Goal: Task Accomplishment & Management: Complete application form

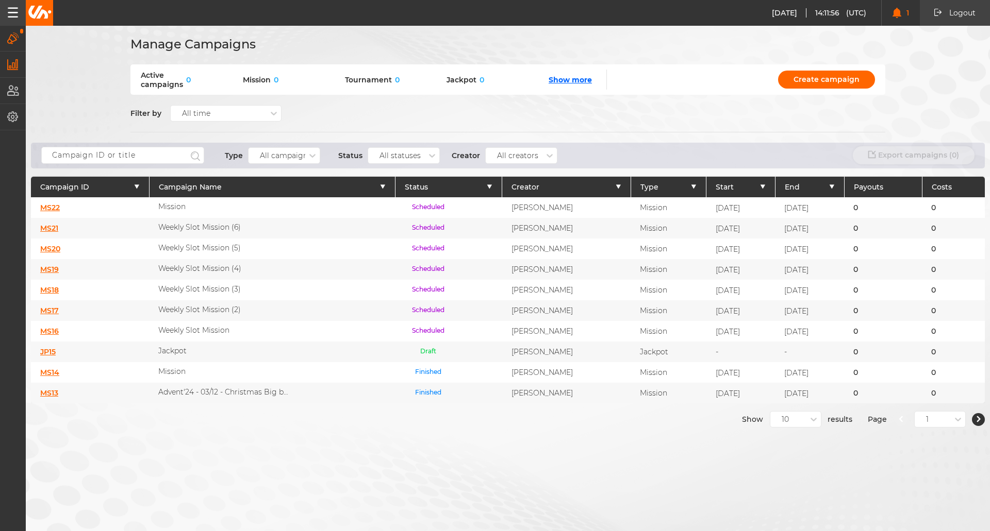
click at [17, 68] on icon "button" at bounding box center [12, 64] width 11 height 11
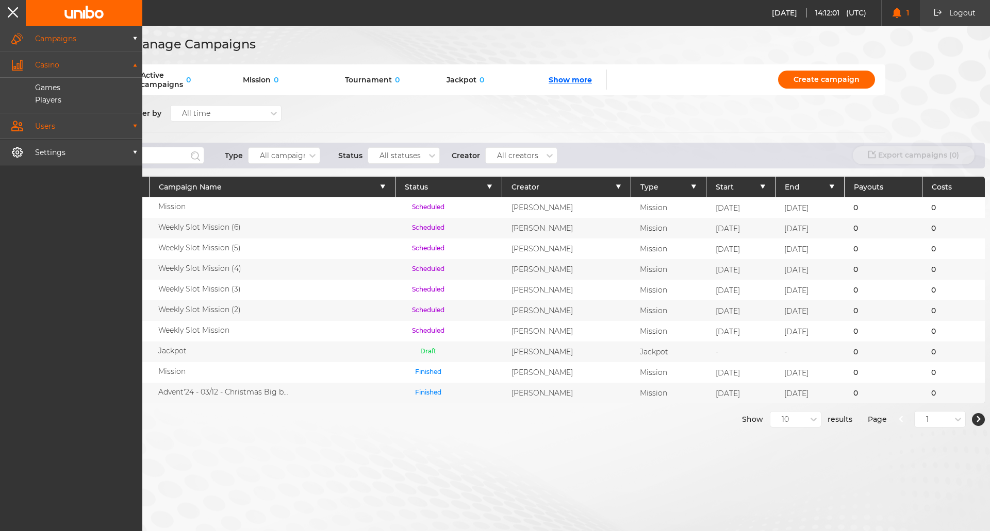
click at [96, 120] on button "Users" at bounding box center [71, 125] width 142 height 25
click at [47, 118] on p "Users" at bounding box center [33, 113] width 43 height 9
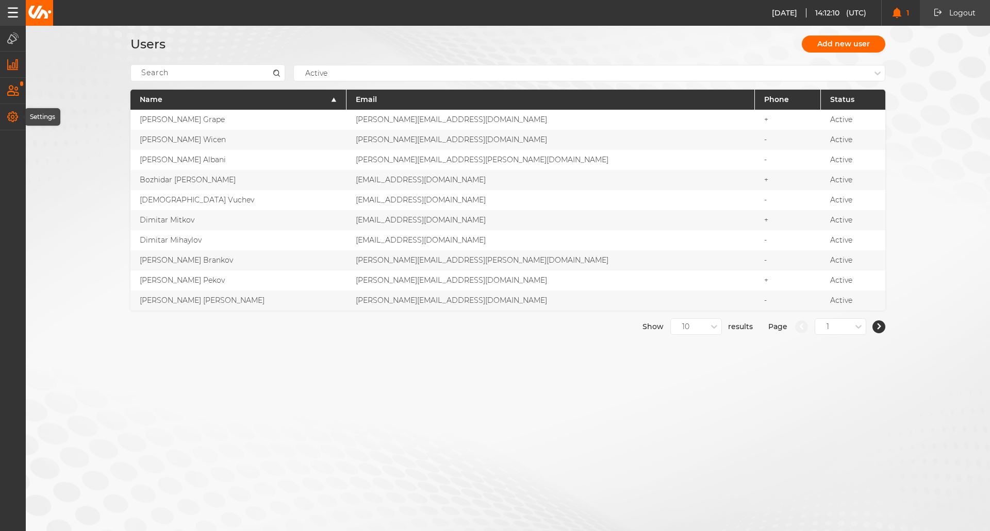
click at [15, 121] on icon "button" at bounding box center [12, 116] width 11 height 11
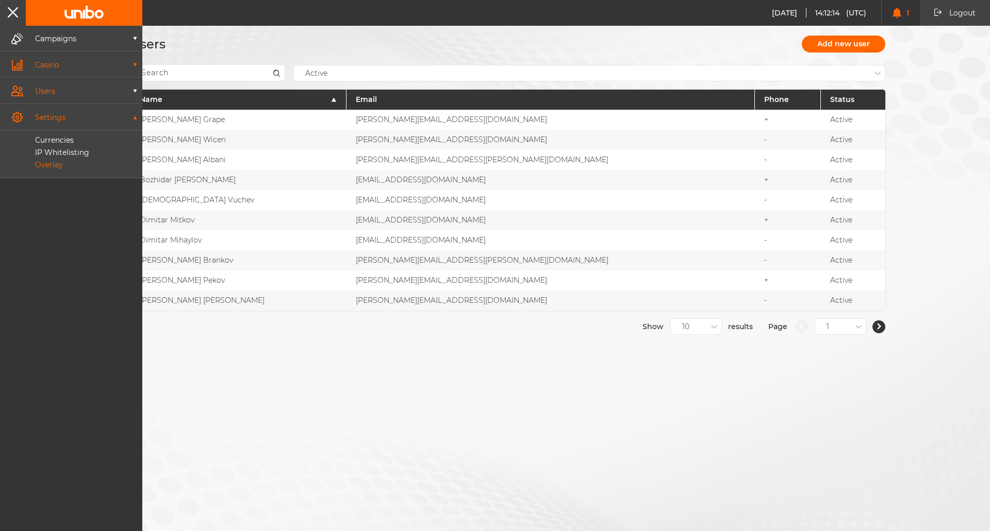
click at [46, 162] on p "Overlay" at bounding box center [37, 164] width 51 height 9
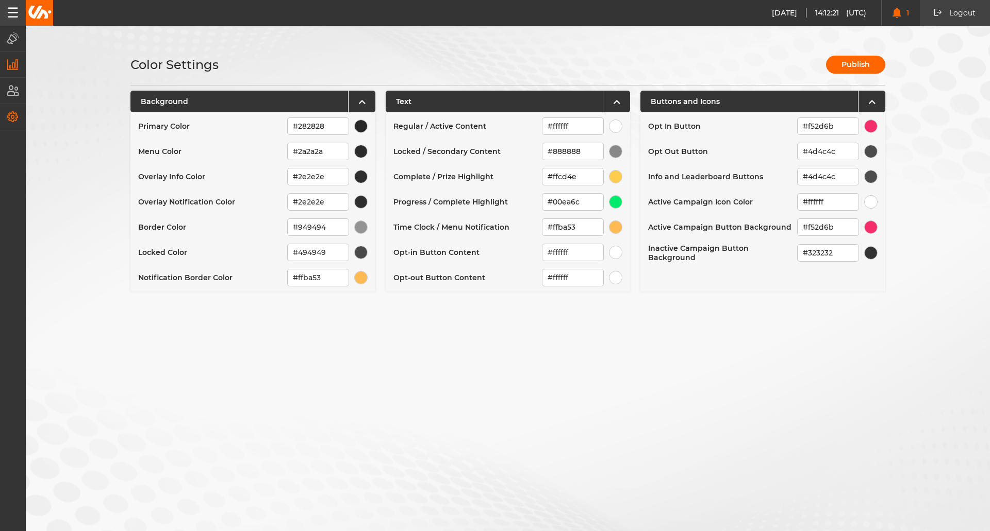
click at [12, 17] on icon "button" at bounding box center [13, 12] width 10 height 10
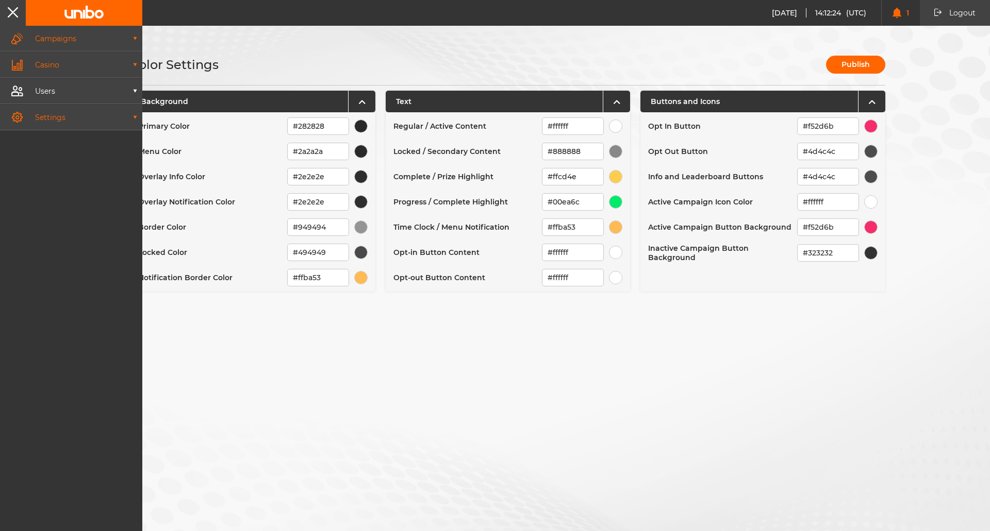
click at [88, 36] on p "Campaigns" at bounding box center [77, 38] width 108 height 7
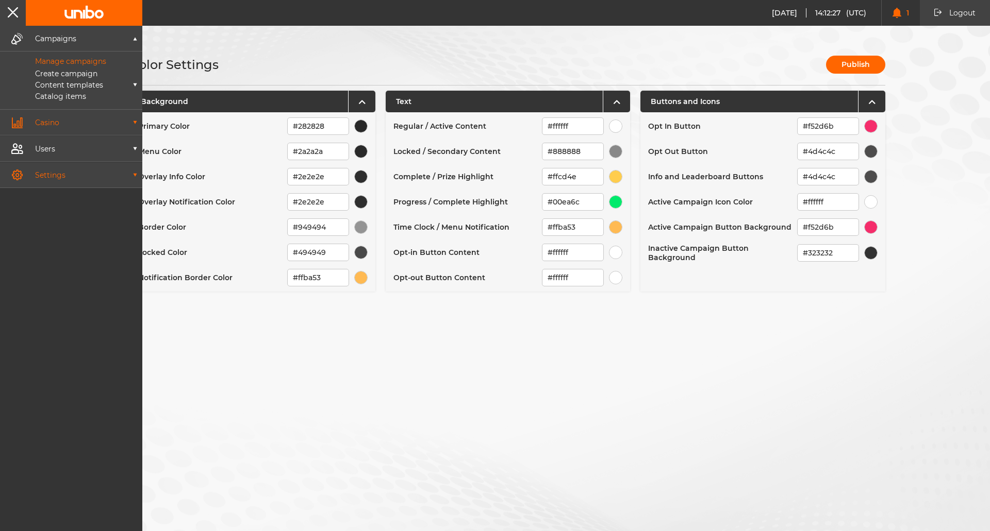
click at [92, 62] on p "Manage campaigns" at bounding box center [59, 61] width 94 height 9
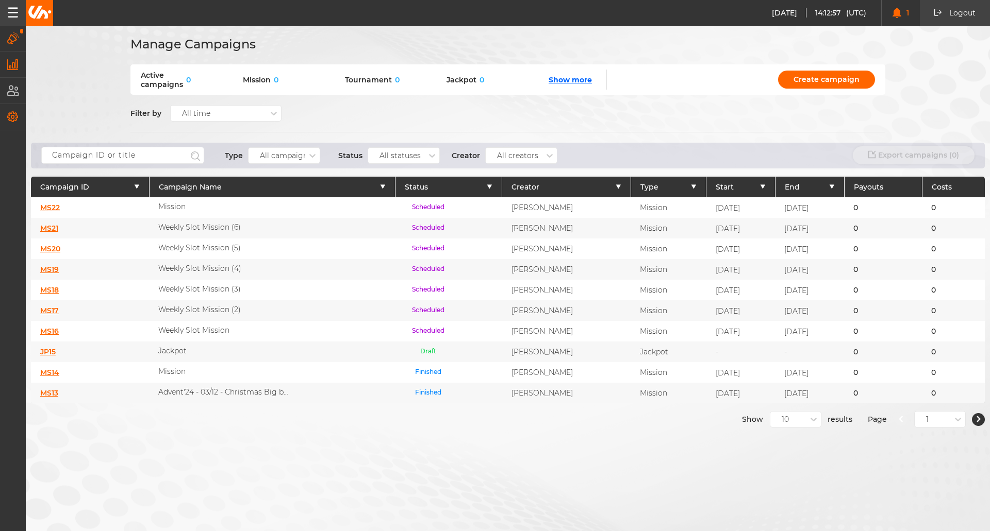
click at [717, 210] on div "[DATE]" at bounding box center [740, 207] width 69 height 21
click at [715, 211] on span "[DATE]" at bounding box center [727, 208] width 24 height 9
click at [407, 210] on p "Scheduled" at bounding box center [428, 208] width 48 height 10
click at [416, 207] on p "Scheduled" at bounding box center [428, 208] width 48 height 10
click at [410, 209] on p "Scheduled" at bounding box center [428, 208] width 48 height 10
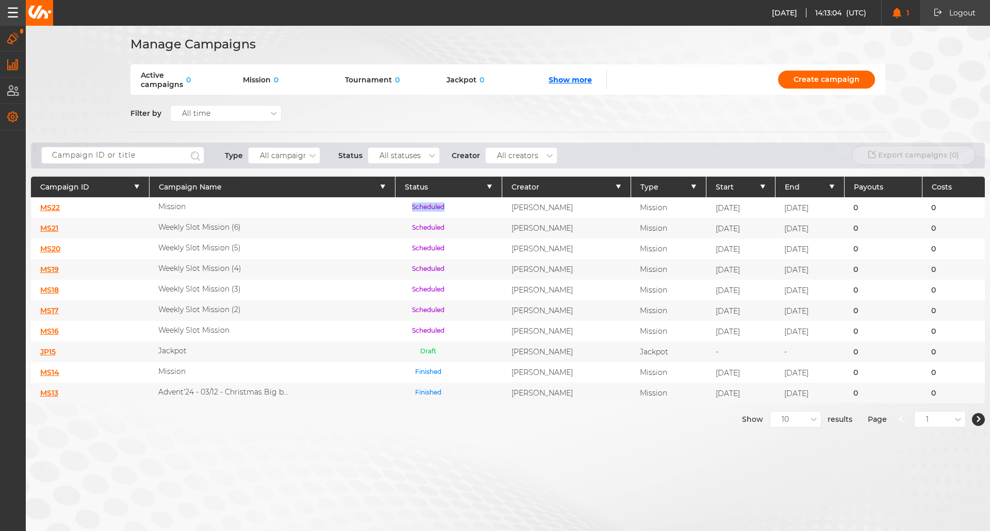
click at [410, 209] on p "Scheduled" at bounding box center [428, 208] width 48 height 10
click at [404, 203] on p "Scheduled" at bounding box center [428, 208] width 48 height 10
click at [184, 78] on span "0" at bounding box center [187, 79] width 8 height 9
drag, startPoint x: 409, startPoint y: 205, endPoint x: 400, endPoint y: 205, distance: 9.3
click at [408, 205] on p "Scheduled" at bounding box center [428, 208] width 48 height 10
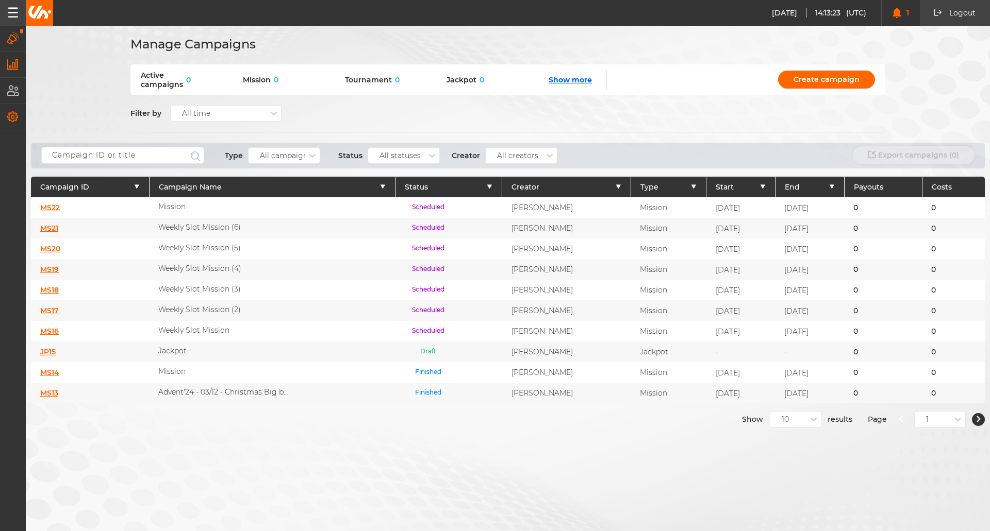
click at [38, 211] on div "MS22" at bounding box center [90, 207] width 118 height 21
click at [46, 208] on link "MS22" at bounding box center [50, 207] width 20 height 9
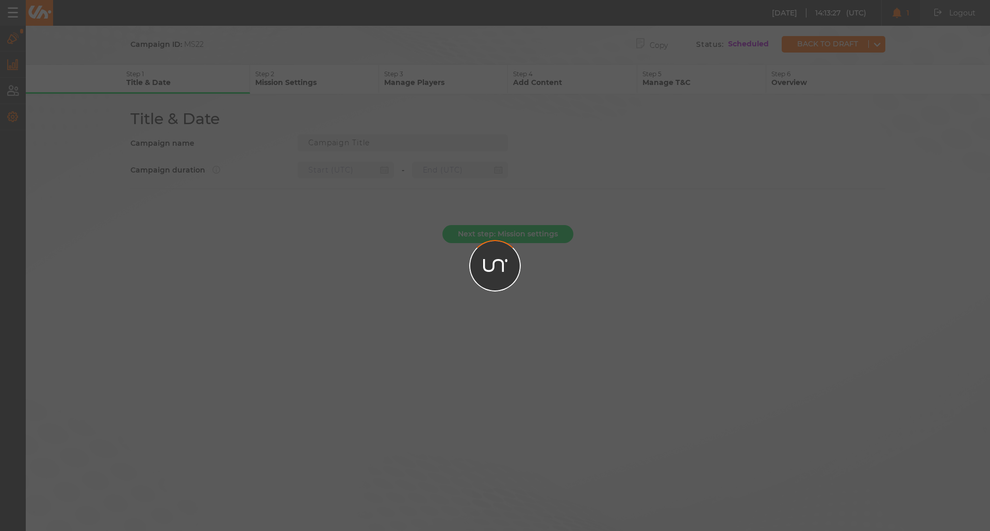
type input "Mission"
type input "[DATE] 13:10"
type input "[DATE] 23:59"
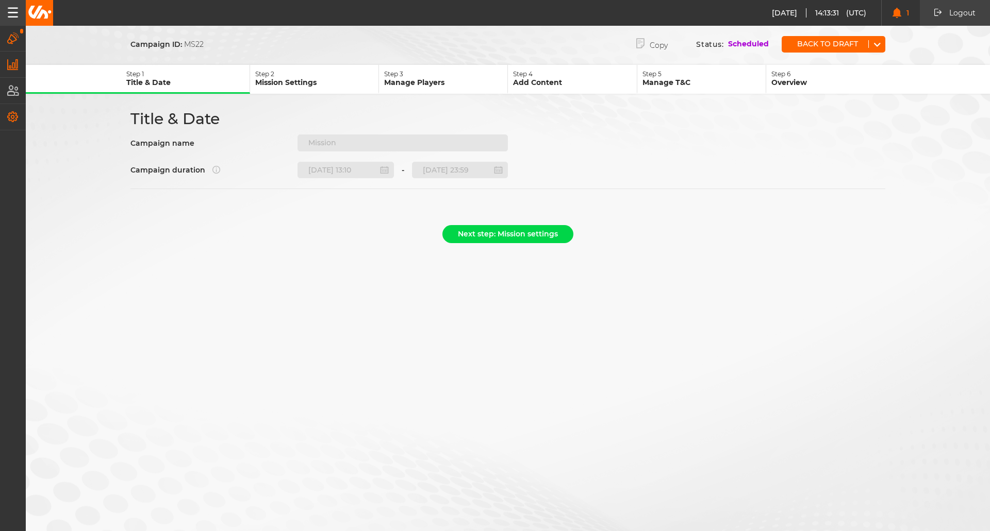
click at [755, 47] on p "Scheduled" at bounding box center [748, 44] width 41 height 10
click at [796, 78] on p "Overview" at bounding box center [832, 82] width 123 height 9
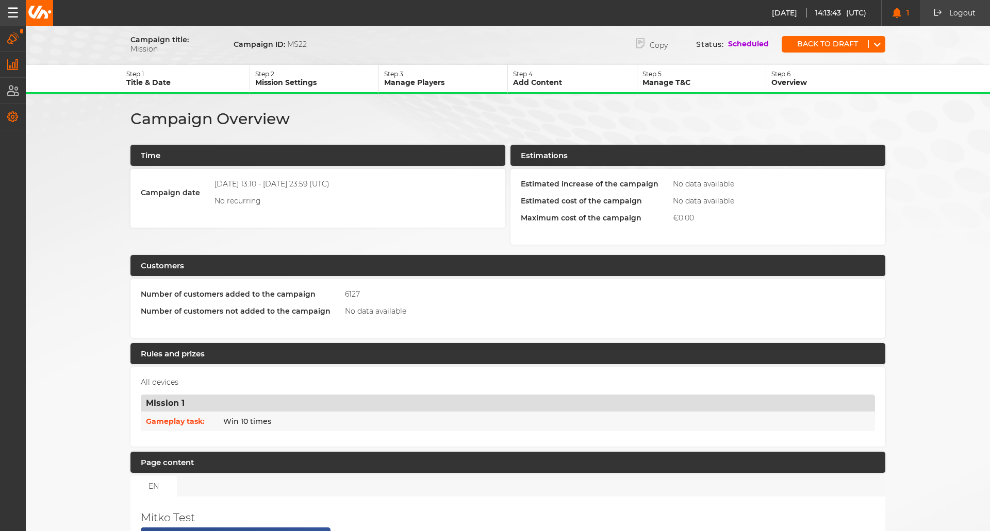
click at [778, 14] on span "[DATE]" at bounding box center [789, 12] width 35 height 9
click at [206, 160] on header "Time" at bounding box center [317, 156] width 375 height 22
click at [277, 185] on p "[DATE] 13:10 - [DATE] 23:59 (UTC)" at bounding box center [271, 183] width 115 height 9
click at [280, 36] on div "Campaign title: Mission Campaign ID: MS22" at bounding box center [226, 44] width 192 height 19
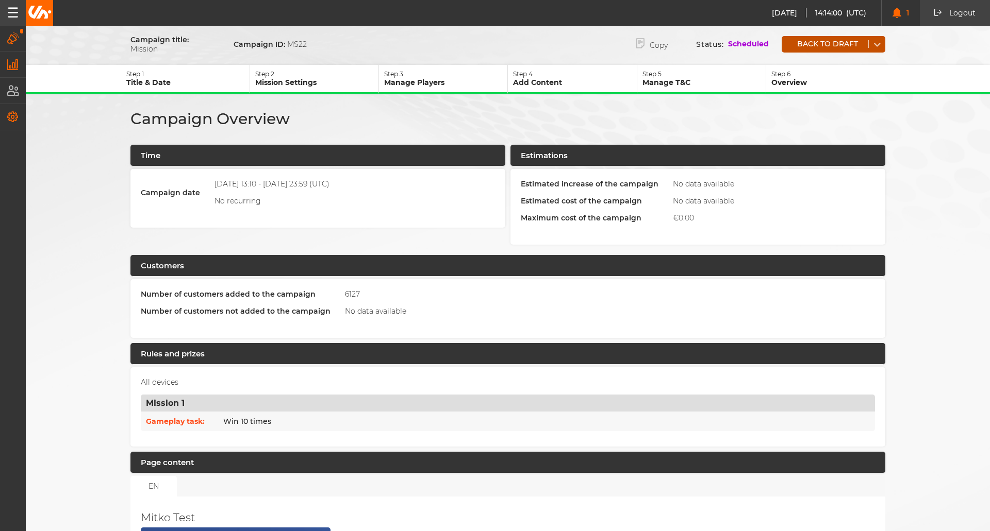
click at [877, 46] on button "button" at bounding box center [876, 44] width 17 height 8
click at [13, 48] on button "Campaigns" at bounding box center [13, 38] width 26 height 25
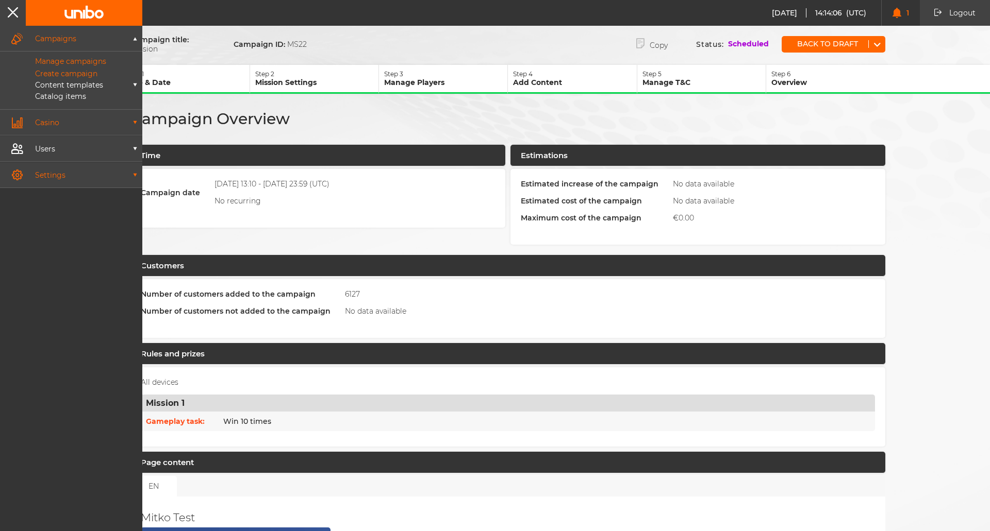
click at [64, 62] on p "Manage campaigns" at bounding box center [59, 61] width 94 height 9
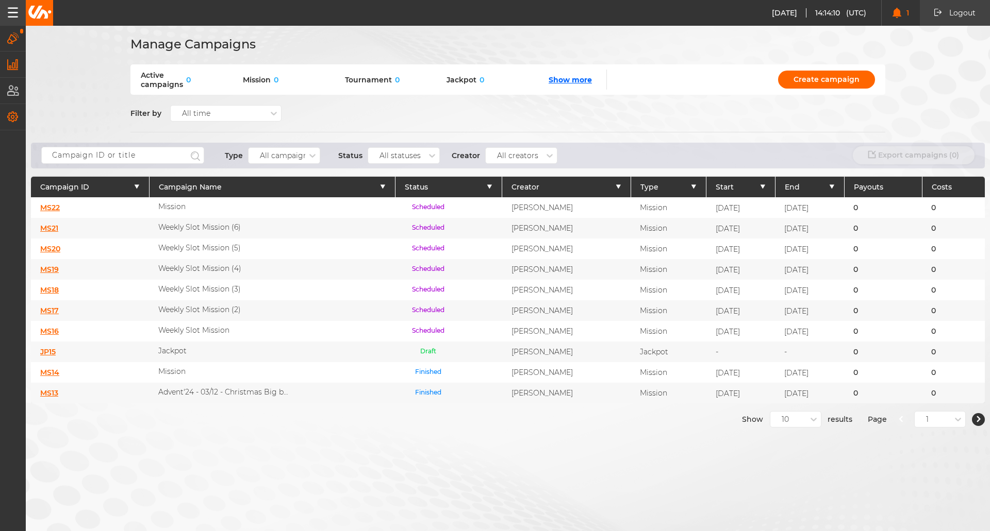
click at [404, 204] on p "Scheduled" at bounding box center [428, 208] width 48 height 10
click at [333, 206] on div "Mission" at bounding box center [272, 207] width 246 height 21
click at [59, 204] on link "MS22" at bounding box center [50, 207] width 20 height 9
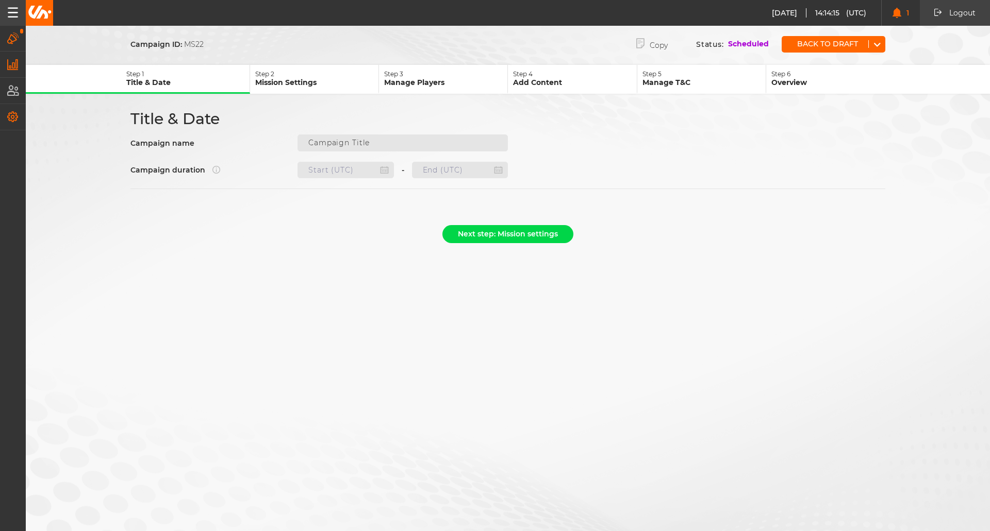
type input "Mission"
type input "[DATE] 13:10"
type input "[DATE] 23:59"
click at [515, 232] on button "Next step: Mission settings" at bounding box center [507, 234] width 131 height 18
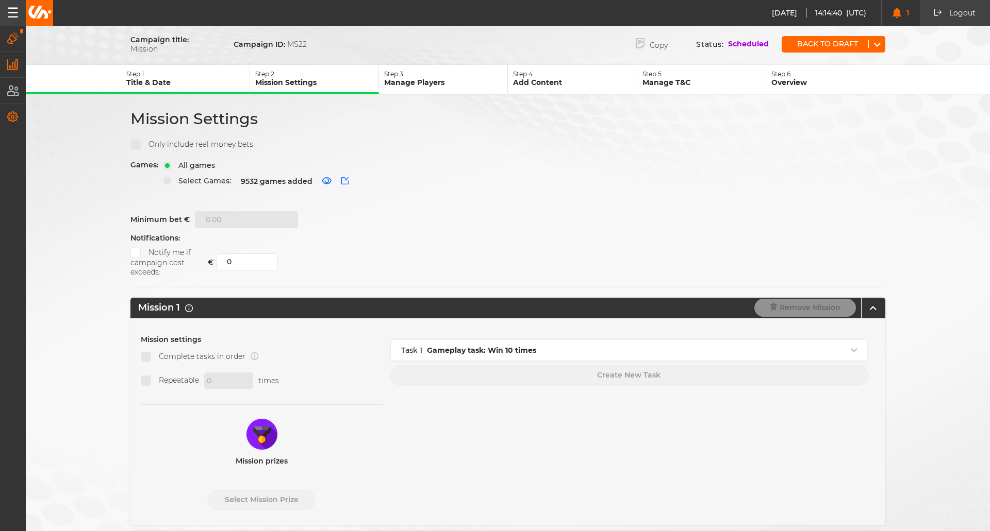
click at [417, 82] on p "Manage Players" at bounding box center [445, 82] width 123 height 9
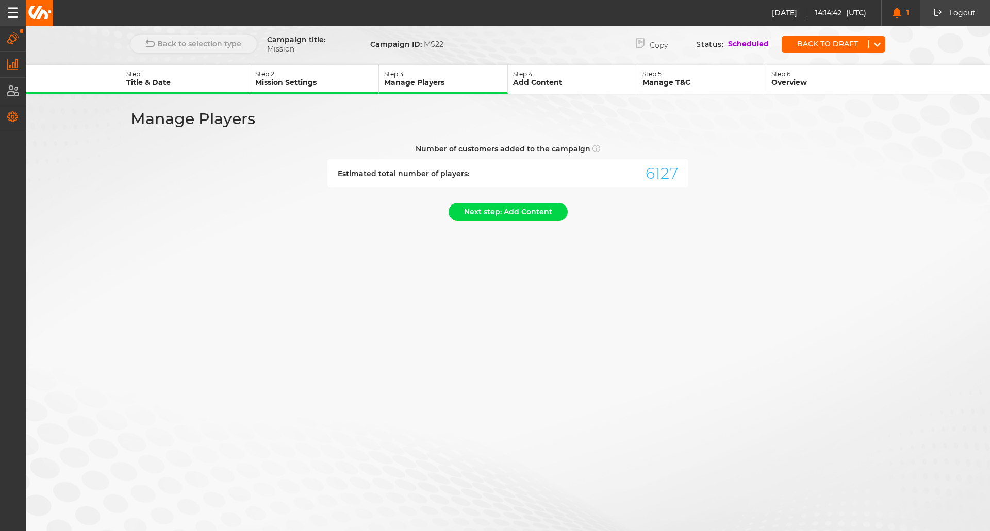
click at [539, 77] on p "Step 4" at bounding box center [574, 74] width 123 height 8
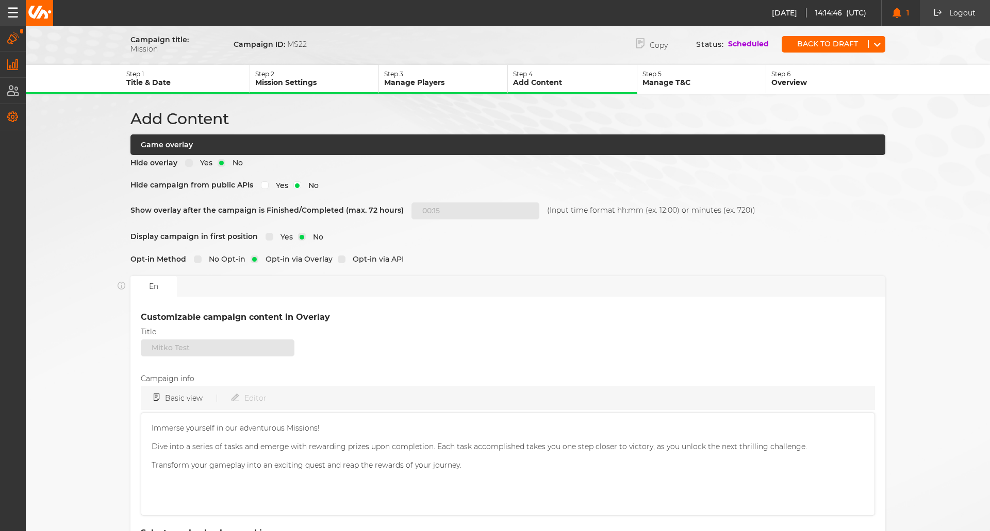
click at [707, 85] on p "Manage T&C" at bounding box center [703, 82] width 123 height 9
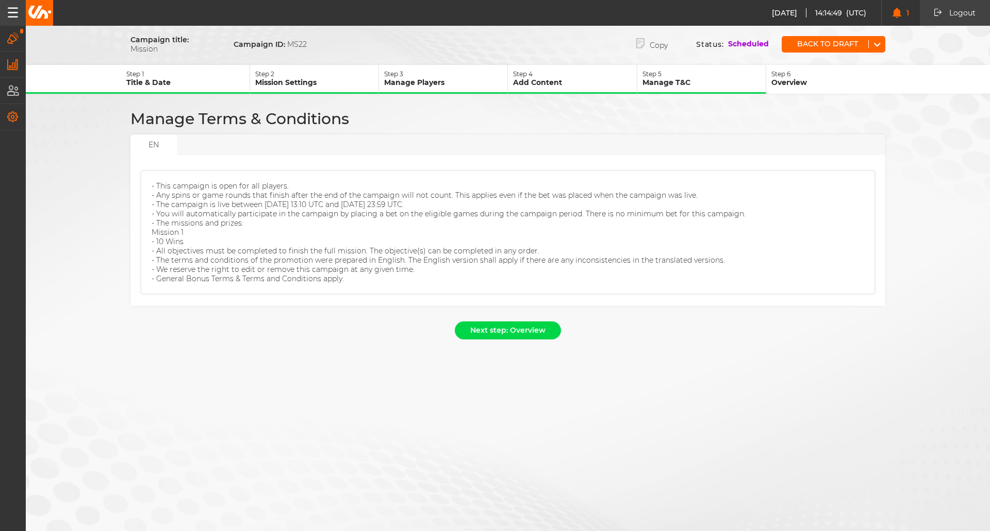
click at [791, 80] on p "Overview" at bounding box center [832, 82] width 123 height 9
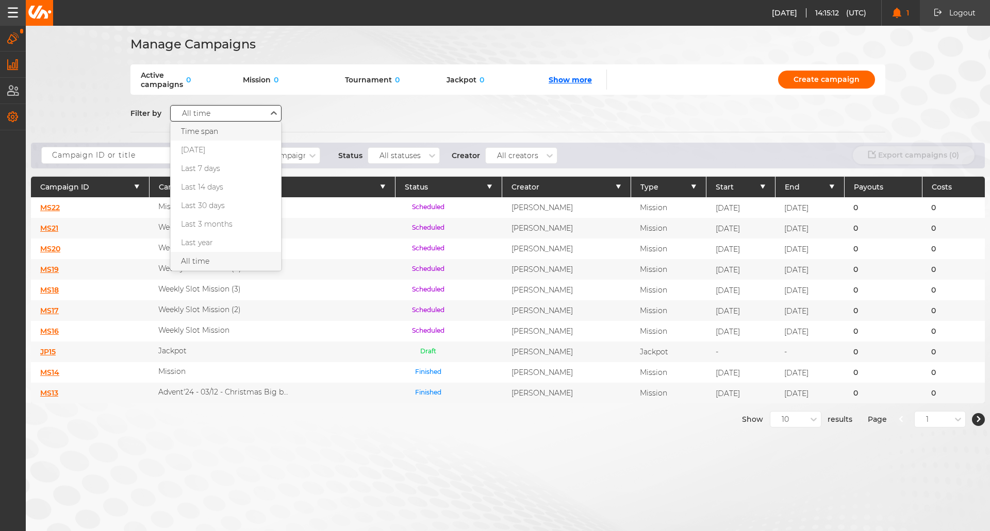
click at [225, 114] on div "All time" at bounding box center [219, 113] width 96 height 9
click at [181, 157] on div "[DATE]" at bounding box center [226, 150] width 110 height 19
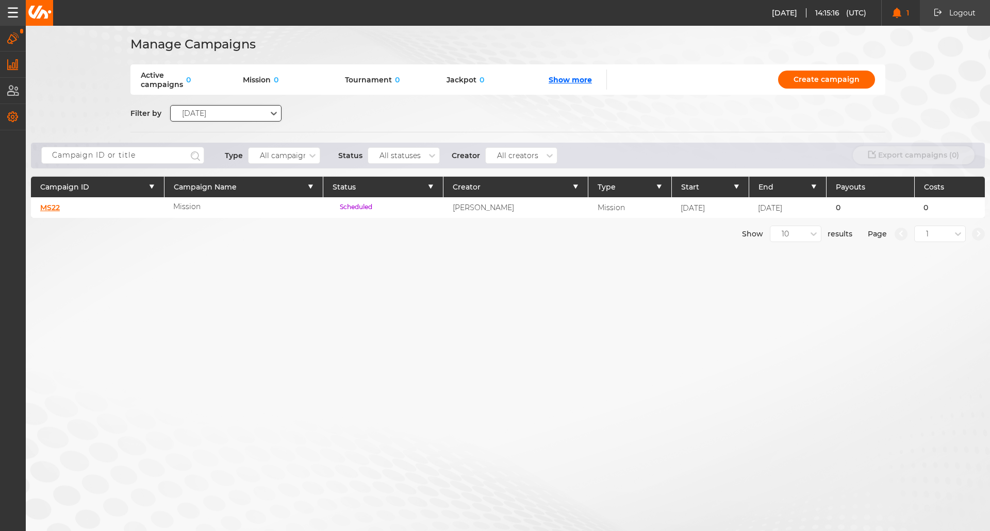
click at [346, 211] on p "Scheduled" at bounding box center [356, 208] width 48 height 10
click at [346, 209] on p "Scheduled" at bounding box center [356, 208] width 48 height 10
click at [158, 85] on span "Active campaigns" at bounding box center [162, 80] width 42 height 19
click at [53, 205] on link "MS22" at bounding box center [50, 207] width 20 height 9
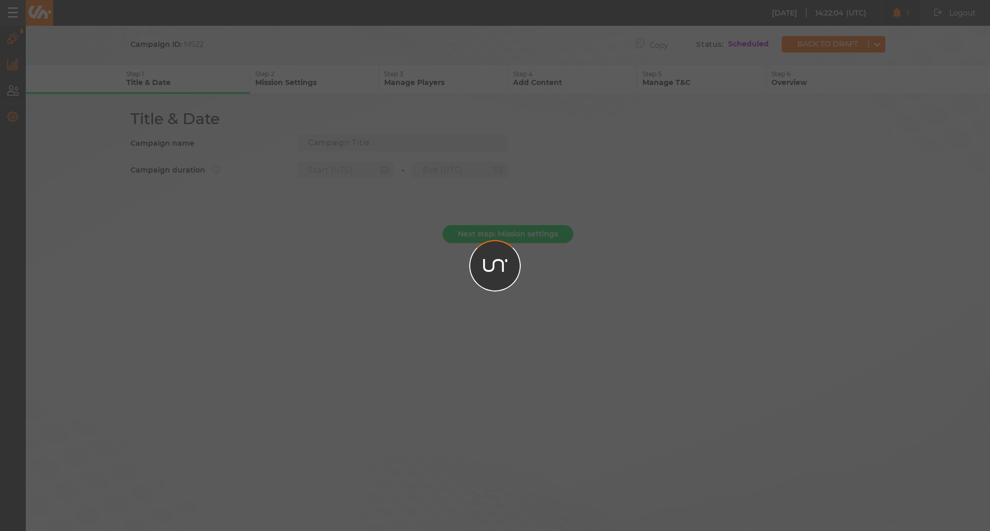
type input "Mission"
type input "[DATE] 13:10"
type input "[DATE] 23:59"
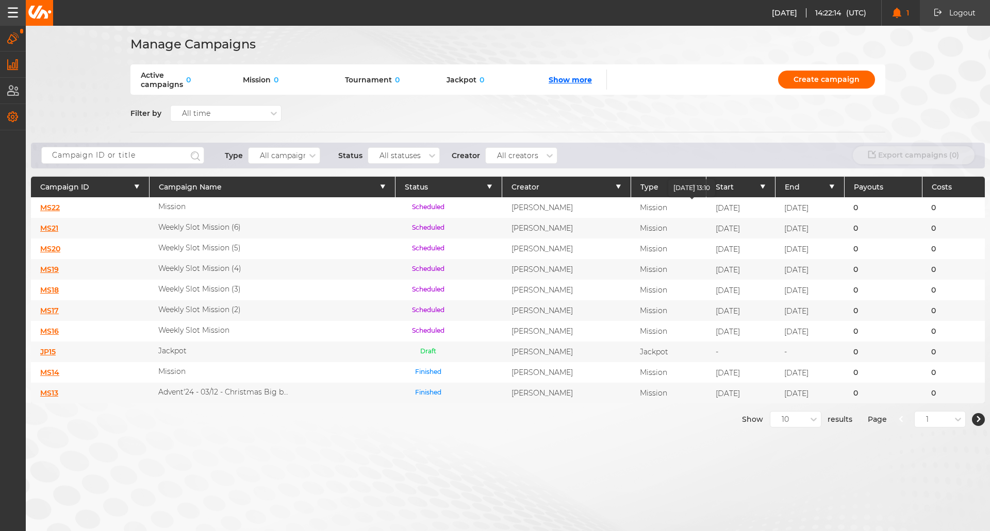
click at [715, 210] on span "[DATE]" at bounding box center [727, 208] width 24 height 9
click at [738, 187] on button "Start" at bounding box center [740, 187] width 50 height 9
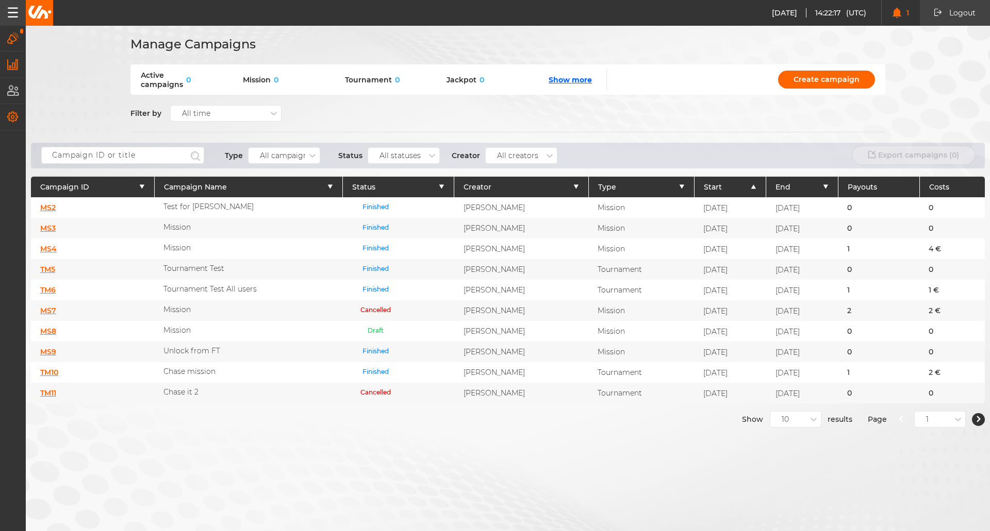
click at [751, 189] on icon "button" at bounding box center [754, 187] width 6 height 4
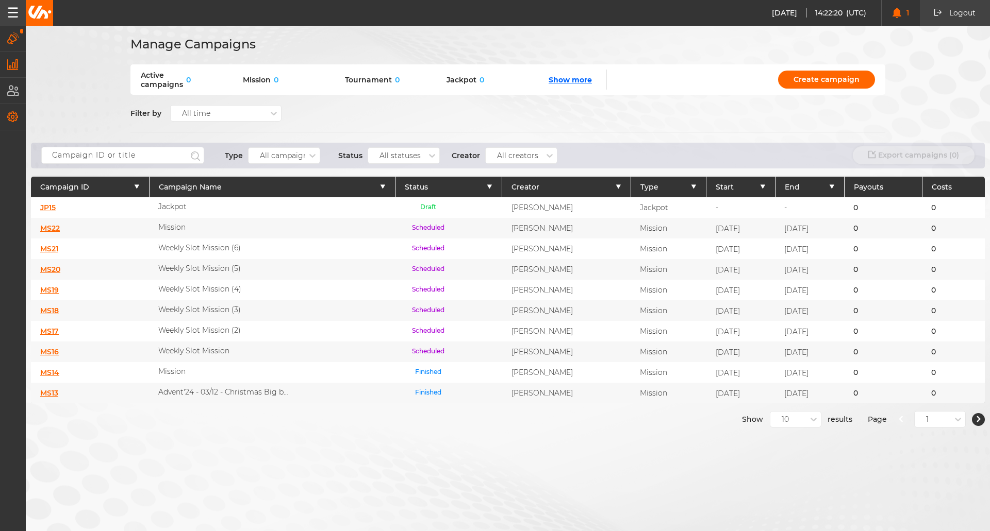
click at [760, 187] on icon "button" at bounding box center [763, 187] width 6 height 4
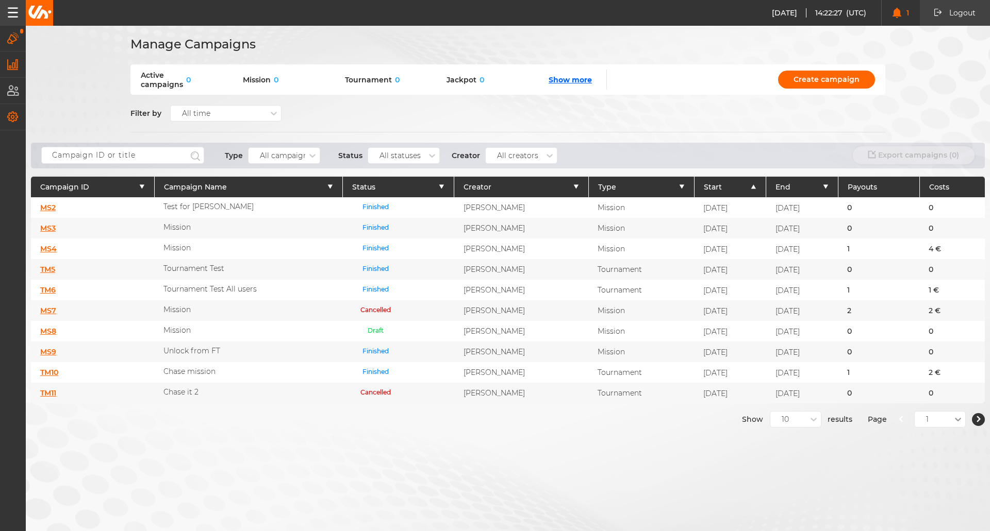
click at [953, 425] on icon at bounding box center [958, 419] width 10 height 10
click at [805, 153] on div "Type All campaigns Status All statuses Creator All creators Export campaigns ( …" at bounding box center [508, 156] width 954 height 26
click at [808, 425] on icon at bounding box center [813, 419] width 10 height 10
click at [785, 484] on div "50" at bounding box center [795, 474] width 51 height 19
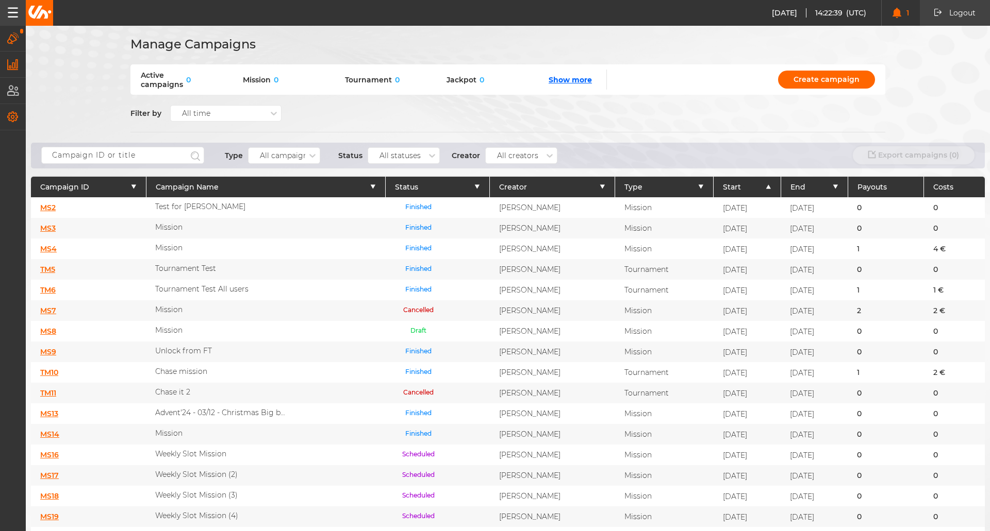
click at [723, 183] on button "Start" at bounding box center [747, 187] width 48 height 9
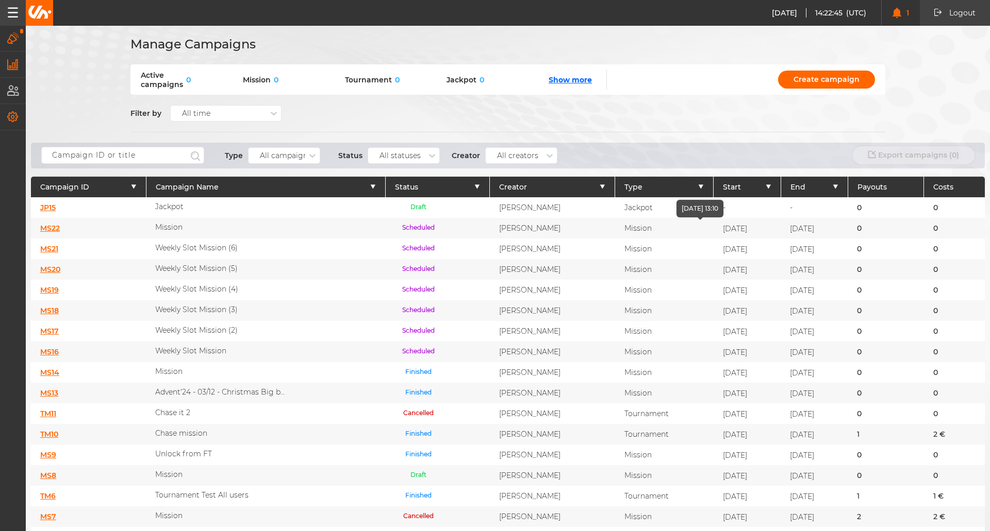
click at [723, 225] on span "[DATE]" at bounding box center [735, 228] width 24 height 9
